Goal: Transaction & Acquisition: Purchase product/service

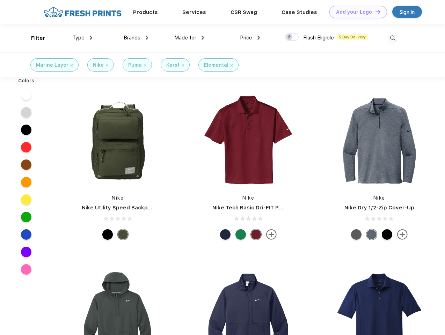
click at [356, 12] on link "Add your Logo Design Tool" at bounding box center [358, 12] width 58 height 12
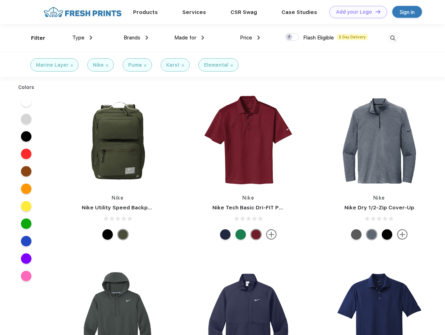
click at [0, 0] on div "Design Tool" at bounding box center [0, 0] width 0 height 0
click at [375, 12] on link "Add your Logo Design Tool" at bounding box center [358, 12] width 58 height 12
click at [34, 38] on div "Filter" at bounding box center [38, 38] width 14 height 8
click at [82, 38] on span "Type" at bounding box center [78, 38] width 12 height 6
click at [136, 38] on span "Brands" at bounding box center [132, 38] width 17 height 6
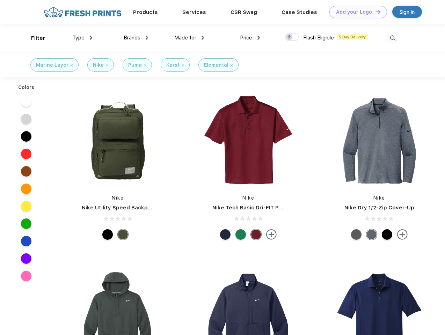
click at [189, 38] on span "Made for" at bounding box center [185, 38] width 22 height 6
click at [250, 38] on span "Price" at bounding box center [246, 38] width 12 height 6
click at [292, 37] on div at bounding box center [292, 37] width 14 height 8
click at [290, 37] on input "checkbox" at bounding box center [287, 35] width 5 height 5
click at [393, 38] on img at bounding box center [393, 38] width 12 height 12
